Goal: Find specific page/section: Find specific page/section

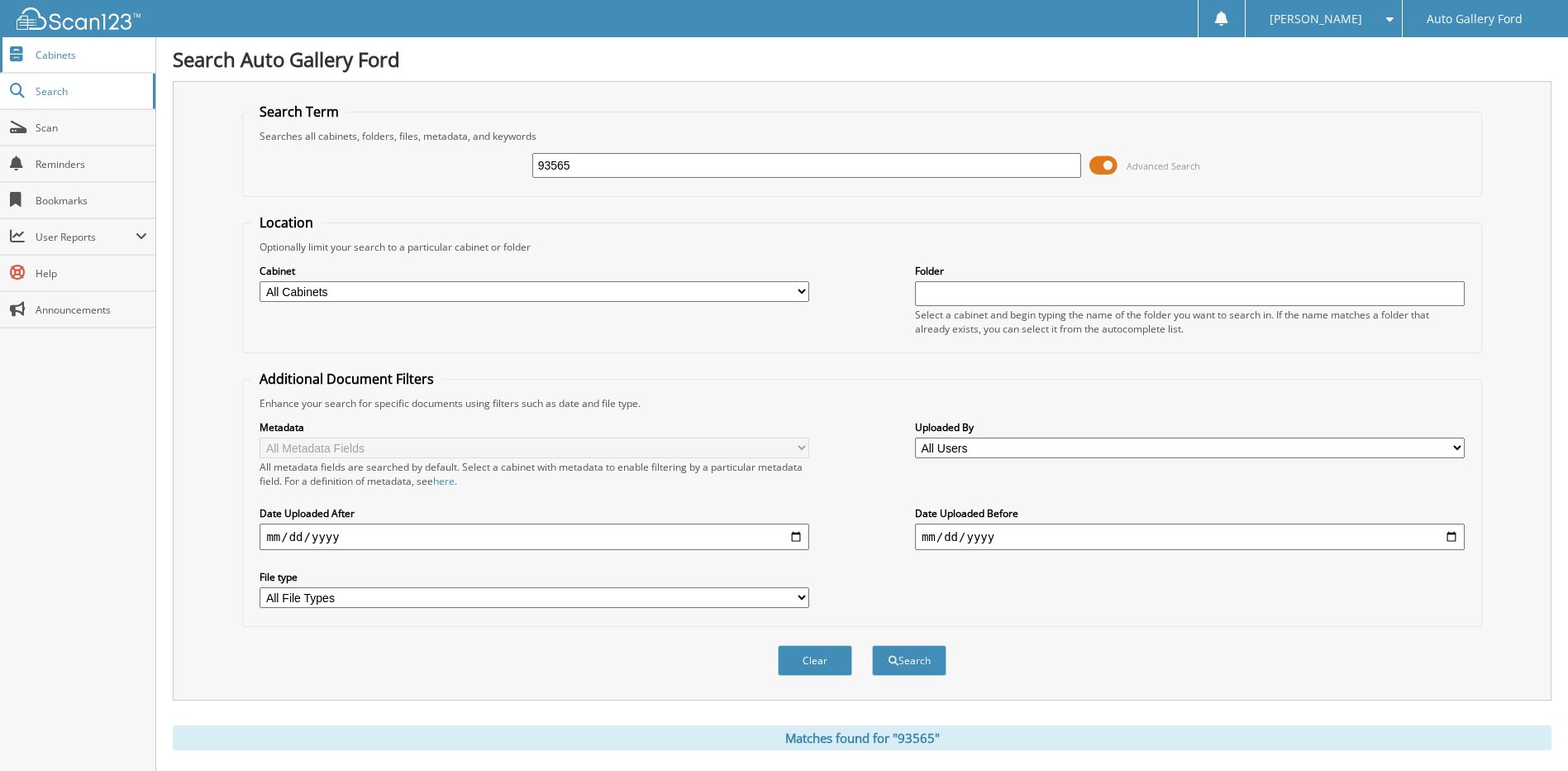
click at [33, 45] on link "Cabinets" at bounding box center [77, 55] width 156 height 35
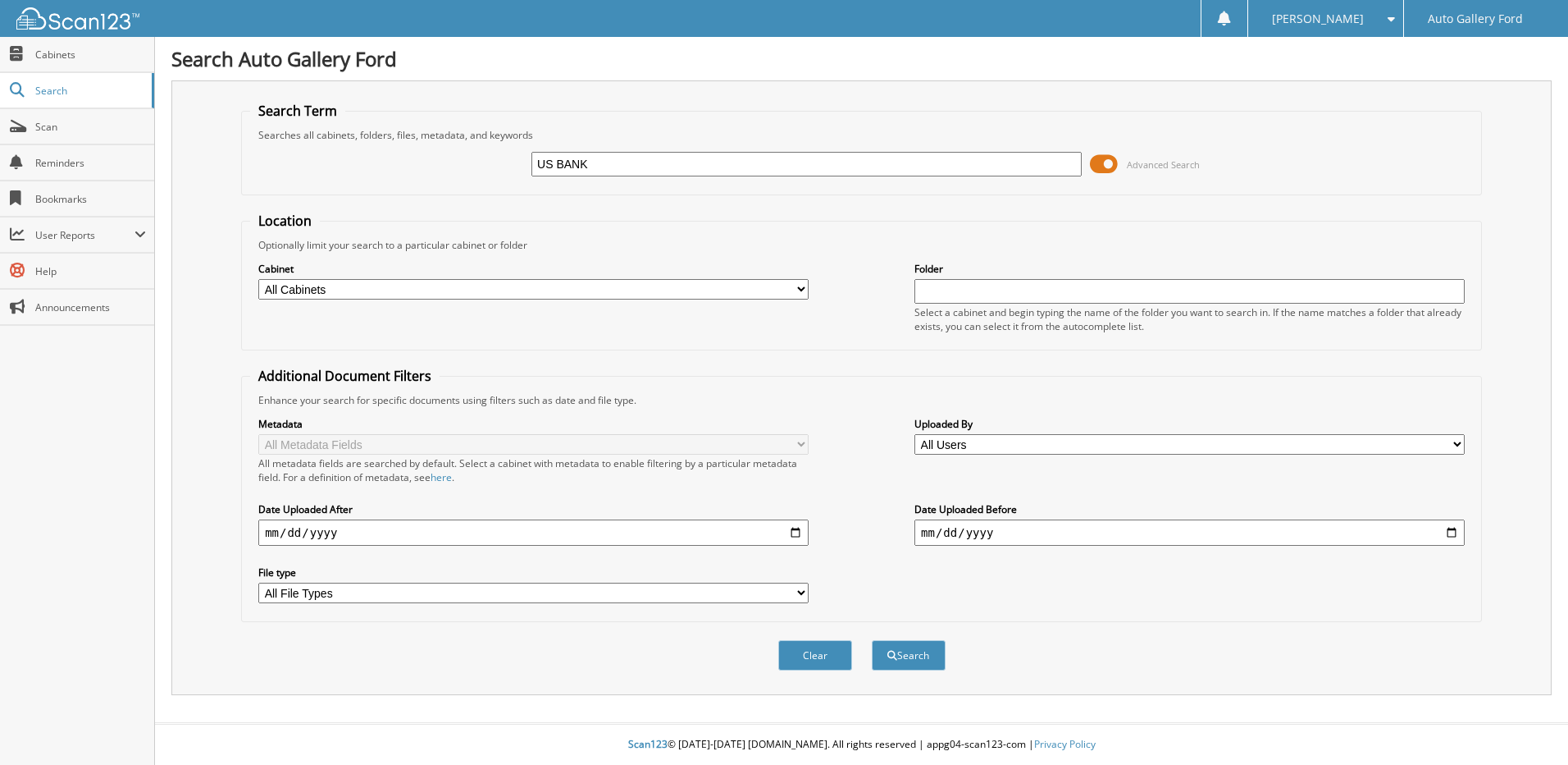
type input "US BANK"
click at [872, 640] on button "Search" at bounding box center [909, 655] width 74 height 30
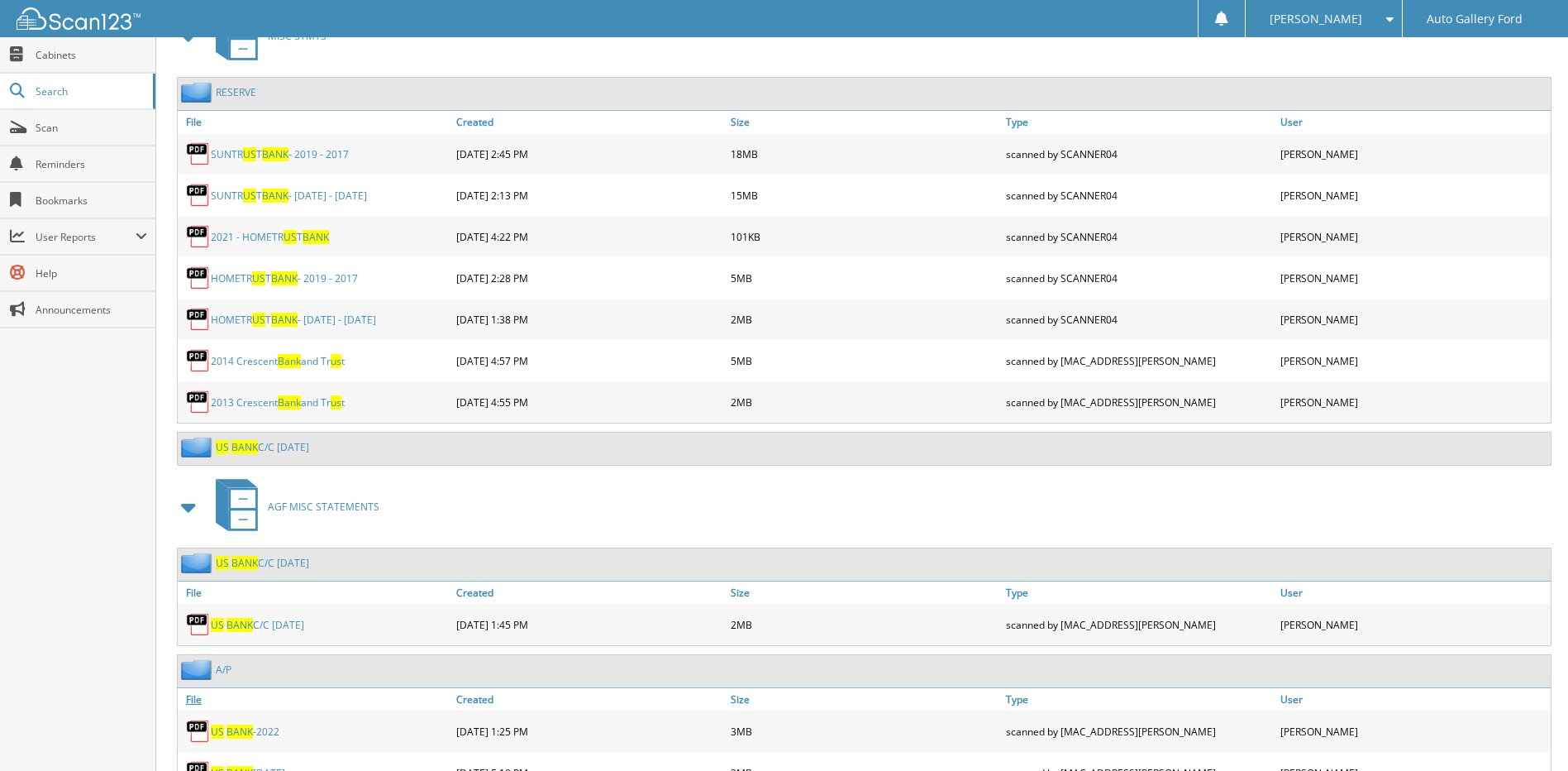
scroll to position [953, 0]
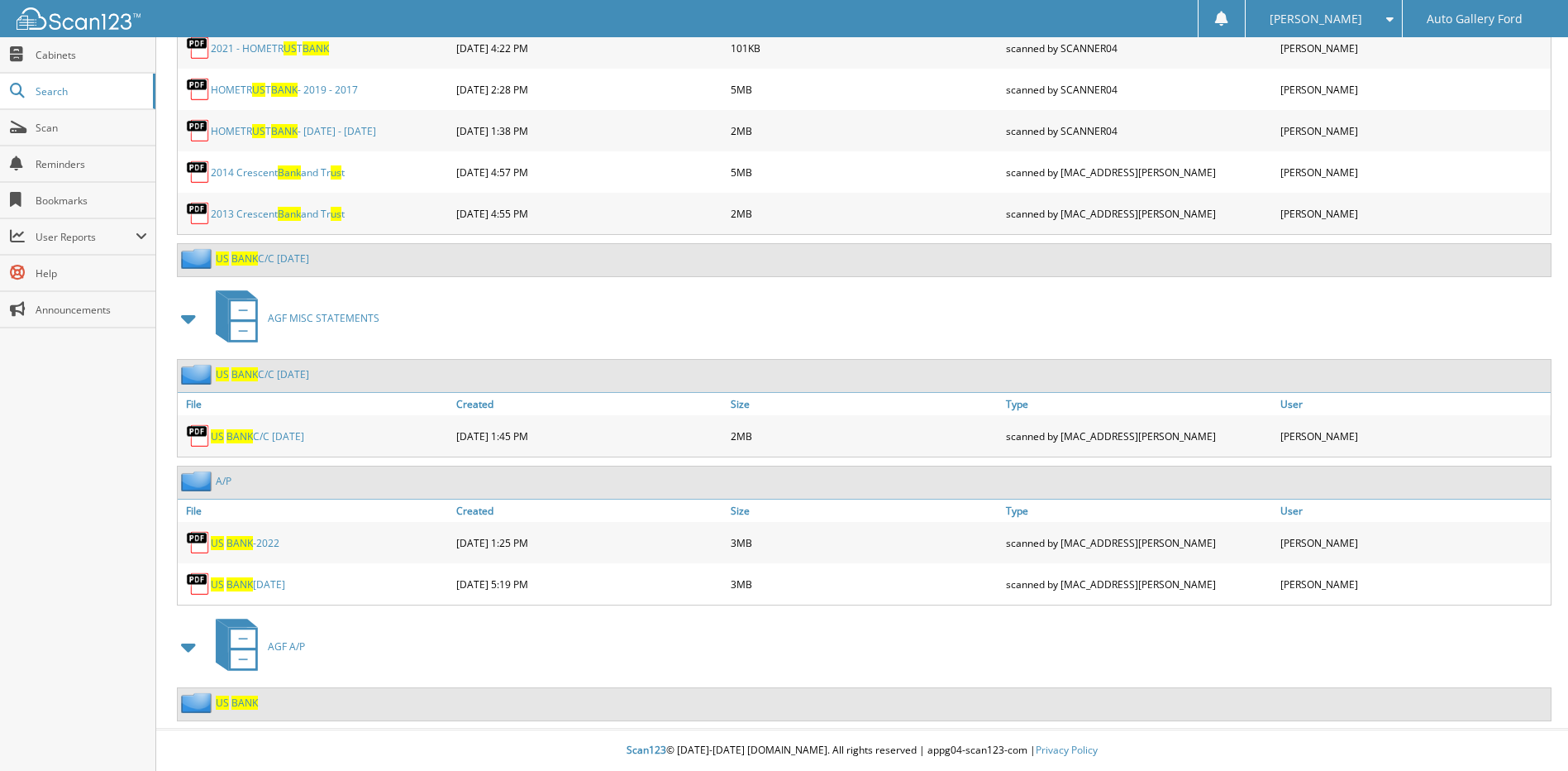
click at [250, 700] on span "BANK" at bounding box center [245, 702] width 27 height 14
